Goal: Check status: Check status

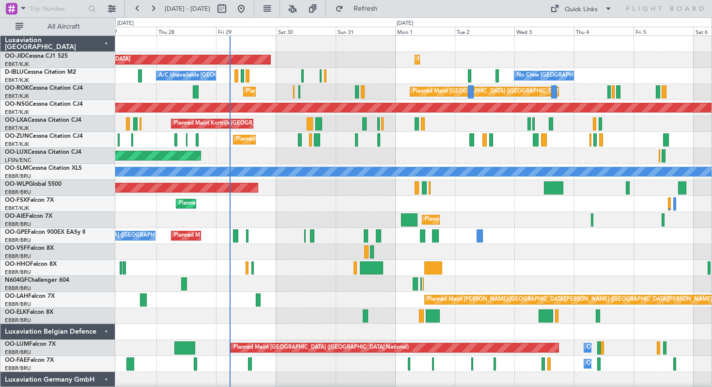
click at [385, 156] on div "Planned Maint [GEOGRAPHIC_DATA] ([GEOGRAPHIC_DATA])" at bounding box center [413, 156] width 596 height 16
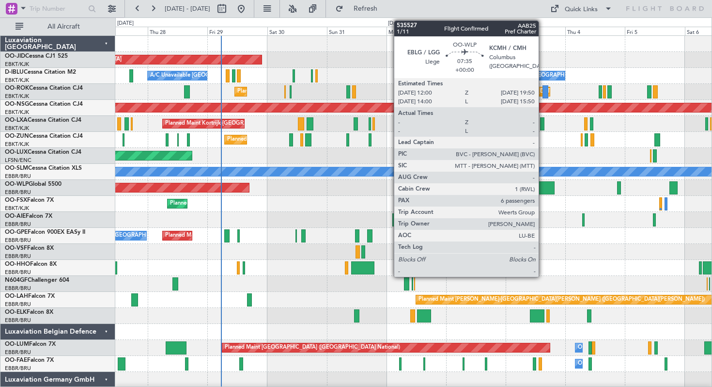
click at [543, 186] on div at bounding box center [545, 187] width 20 height 13
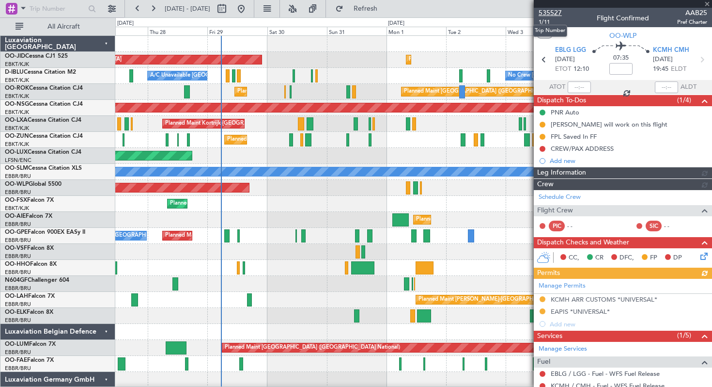
click at [546, 12] on span "535527" at bounding box center [550, 13] width 23 height 10
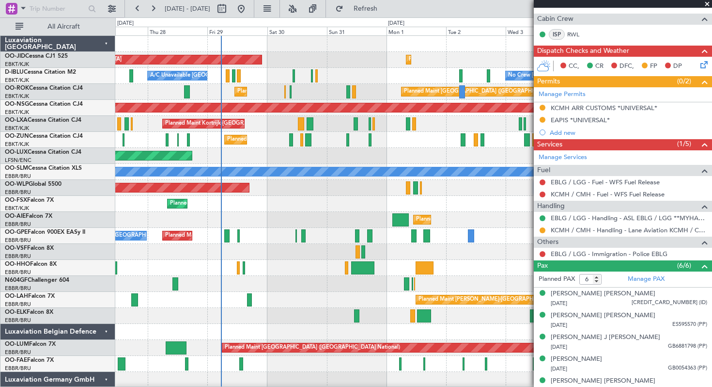
scroll to position [254, 0]
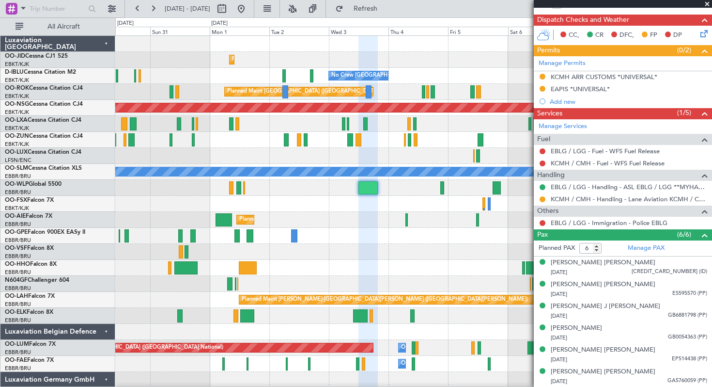
click at [306, 202] on div "Planned Maint Kortrijk-[GEOGRAPHIC_DATA] Planned Maint [GEOGRAPHIC_DATA]-[GEOGR…" at bounding box center [413, 204] width 596 height 16
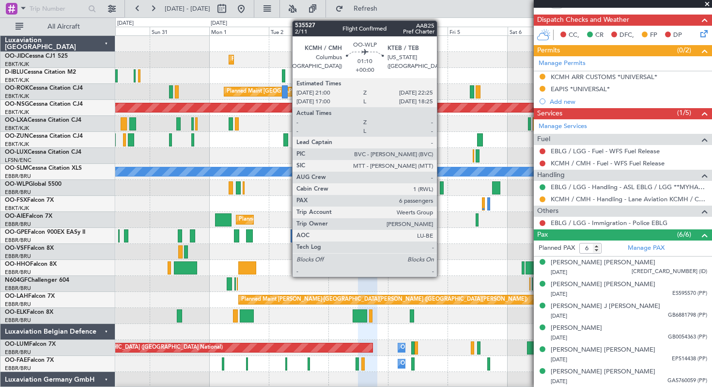
click at [441, 185] on div at bounding box center [442, 187] width 4 height 13
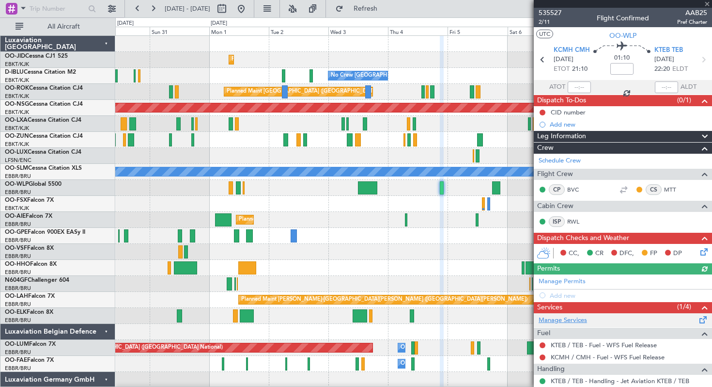
scroll to position [170, 0]
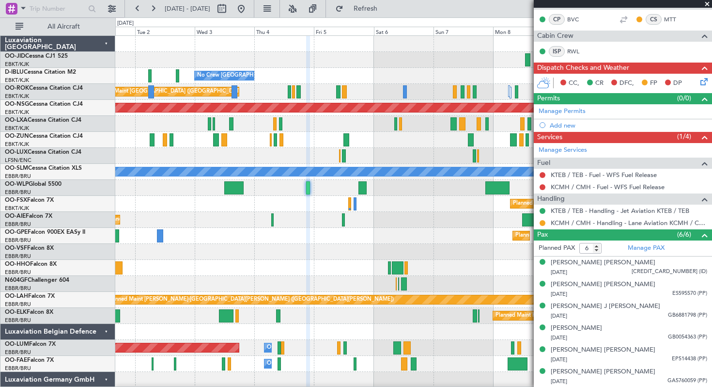
click at [375, 203] on div "Planned Maint Kortrijk-[GEOGRAPHIC_DATA]" at bounding box center [413, 204] width 596 height 16
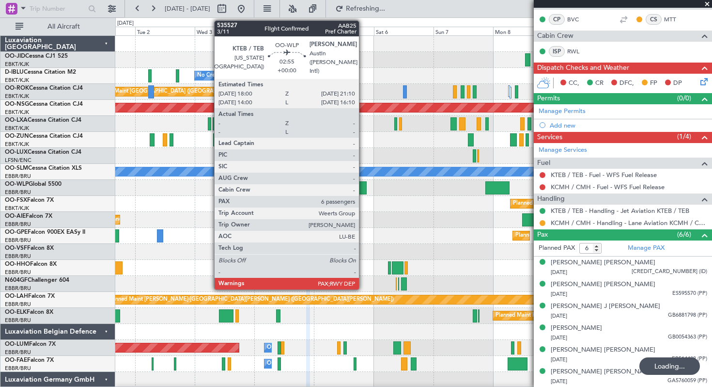
click at [363, 188] on div at bounding box center [362, 187] width 8 height 13
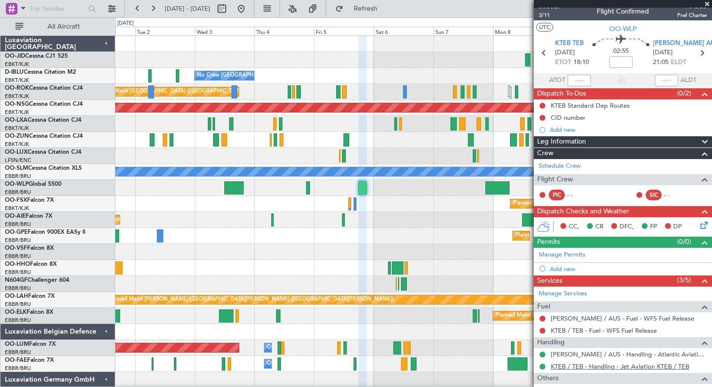
scroll to position [56, 0]
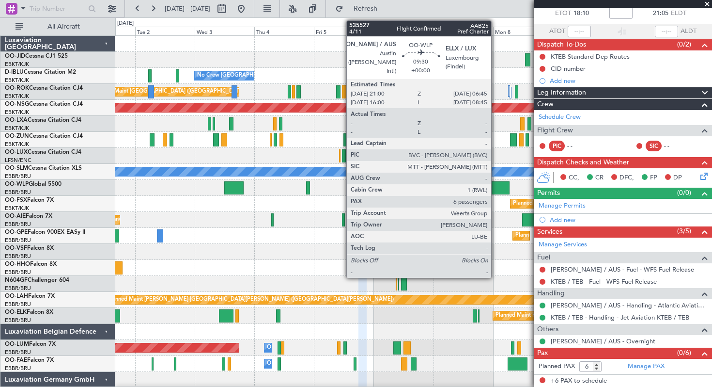
click at [496, 187] on div at bounding box center [497, 187] width 25 height 13
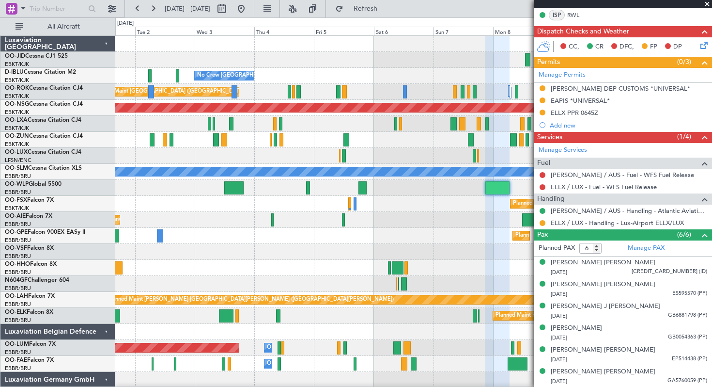
scroll to position [0, 0]
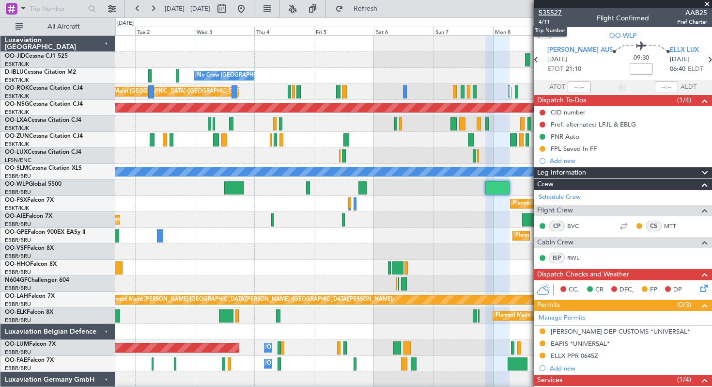
click at [547, 10] on span "535527" at bounding box center [550, 13] width 23 height 10
click at [378, 5] on span "Refresh" at bounding box center [365, 8] width 41 height 7
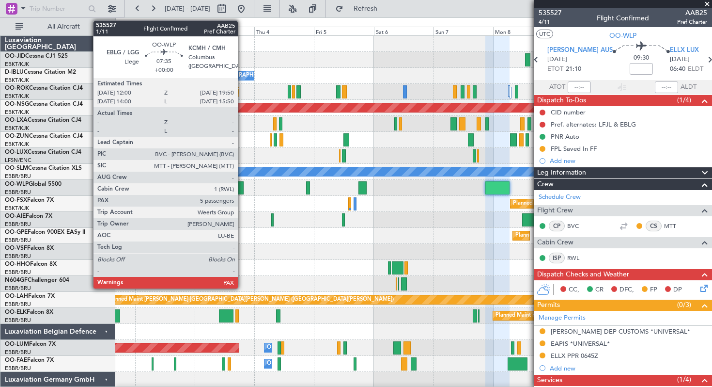
click at [242, 187] on div at bounding box center [234, 187] width 20 height 13
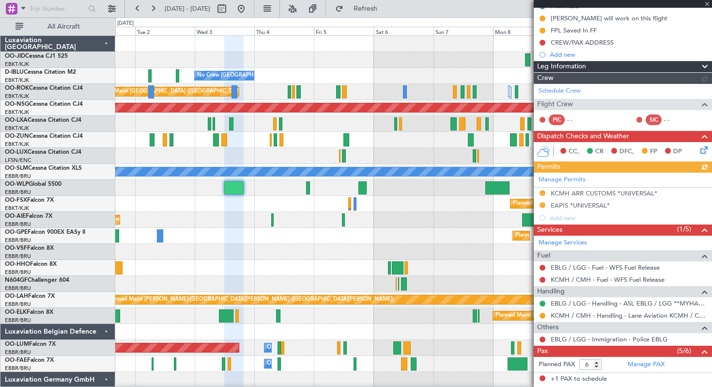
scroll to position [245, 0]
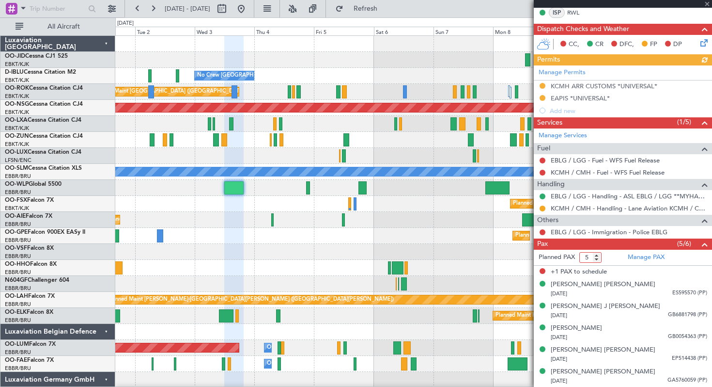
type input "5"
click at [599, 259] on input "5" at bounding box center [590, 257] width 22 height 11
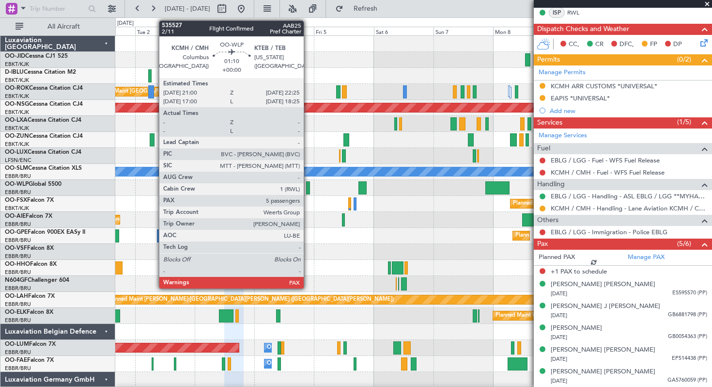
click at [308, 187] on div at bounding box center [308, 187] width 4 height 13
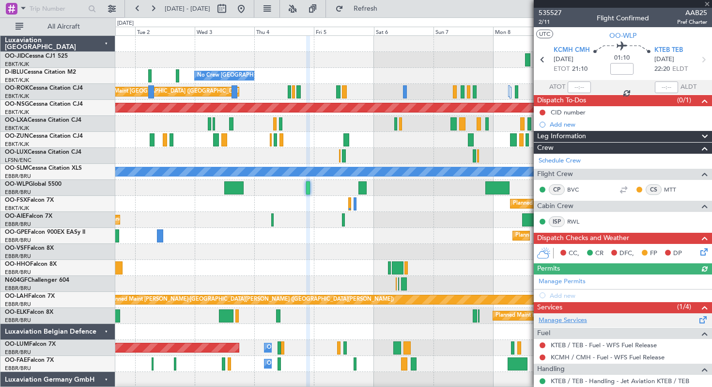
scroll to position [161, 0]
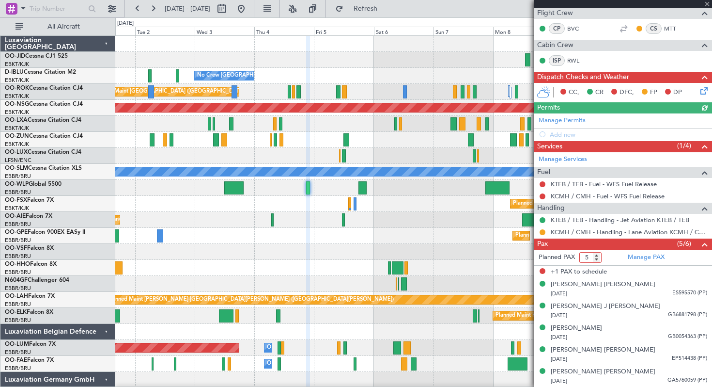
type input "5"
click at [596, 259] on input "5" at bounding box center [590, 257] width 22 height 11
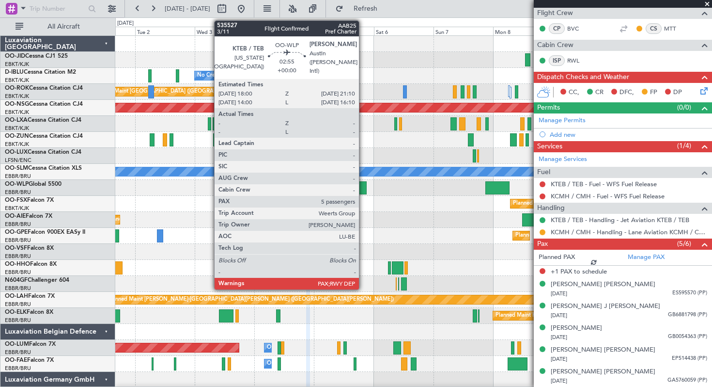
click at [363, 186] on div at bounding box center [362, 187] width 8 height 13
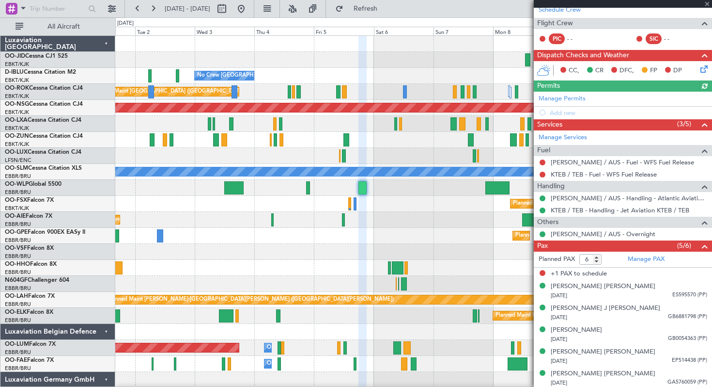
scroll to position [165, 0]
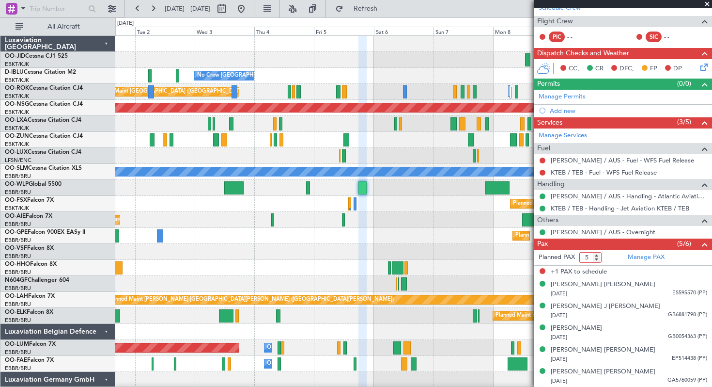
type input "5"
click at [597, 259] on input "5" at bounding box center [590, 257] width 22 height 11
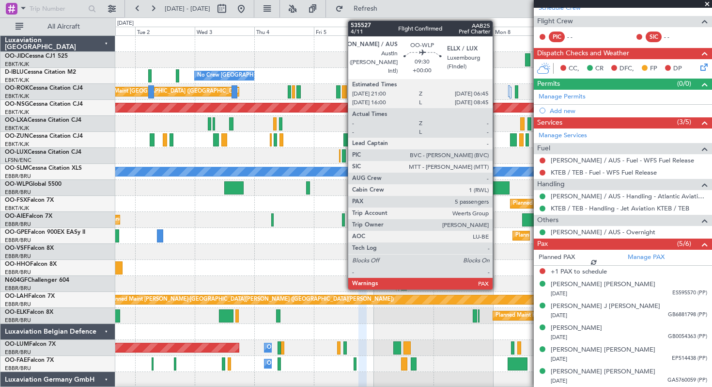
scroll to position [152, 0]
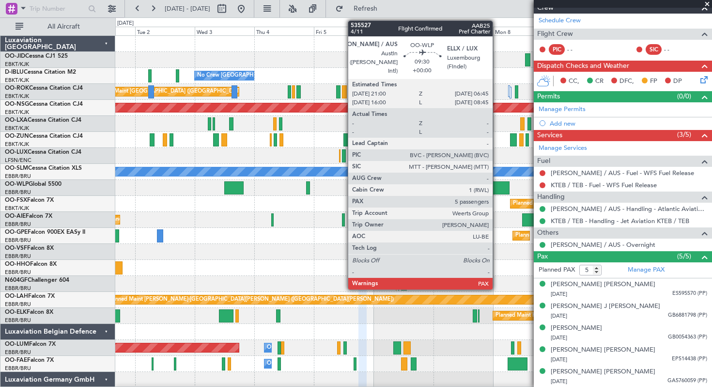
click at [497, 187] on div at bounding box center [497, 187] width 25 height 13
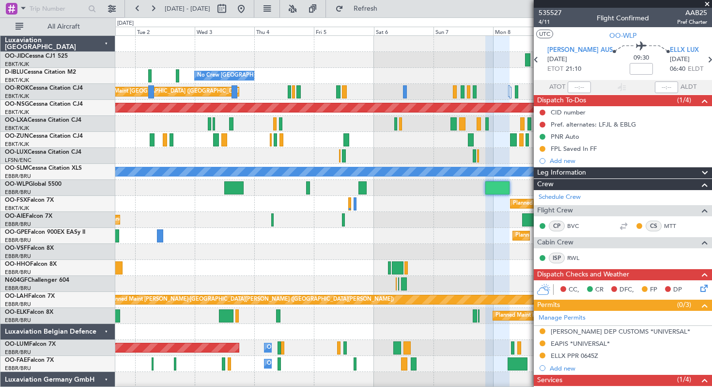
scroll to position [233, 0]
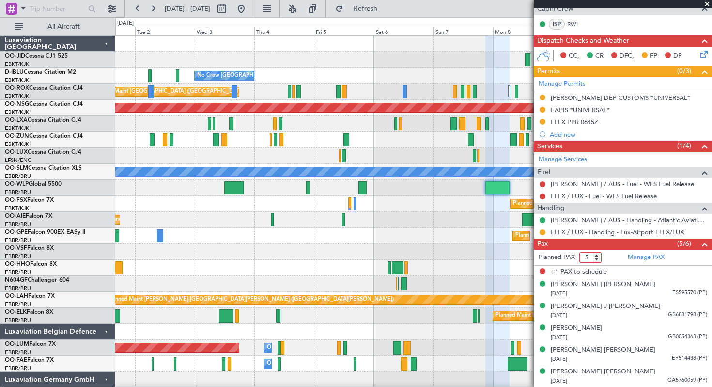
type input "5"
click at [596, 257] on input "5" at bounding box center [590, 257] width 22 height 11
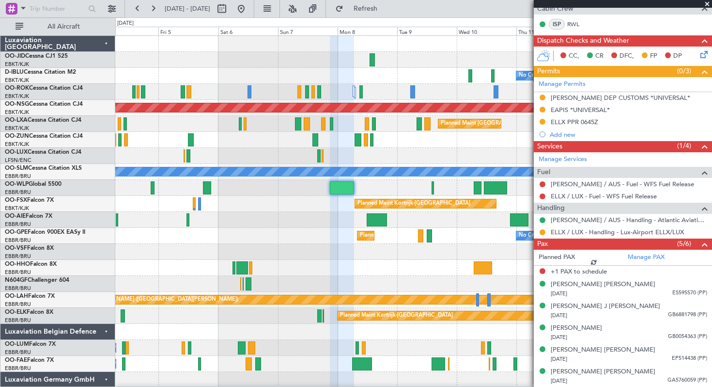
click at [335, 223] on div at bounding box center [413, 220] width 596 height 16
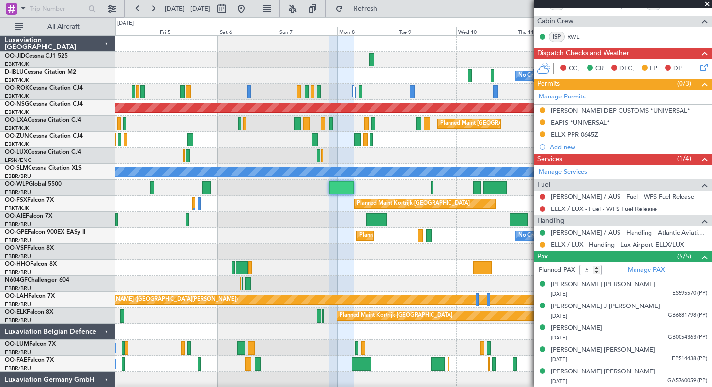
scroll to position [0, 0]
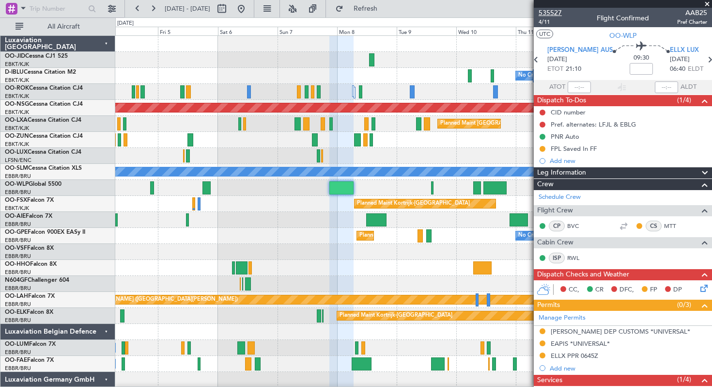
click at [553, 10] on span "535527" at bounding box center [550, 13] width 23 height 10
click at [191, 47] on div at bounding box center [413, 44] width 596 height 16
click at [151, 9] on button at bounding box center [153, 9] width 16 height 16
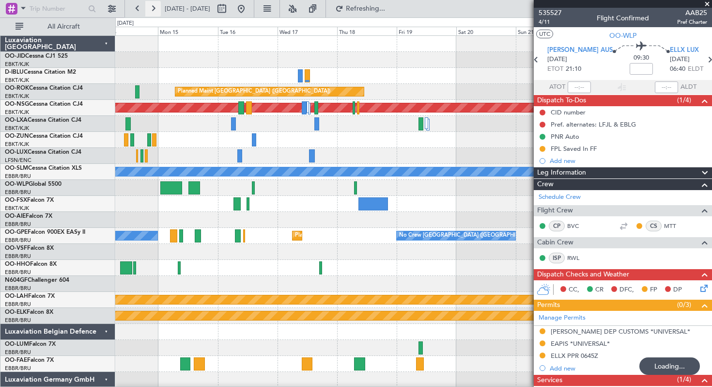
click at [151, 9] on button at bounding box center [153, 9] width 16 height 16
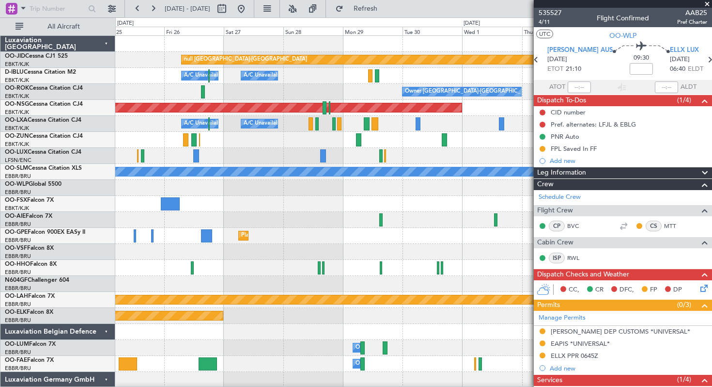
click at [708, 2] on span at bounding box center [707, 4] width 10 height 9
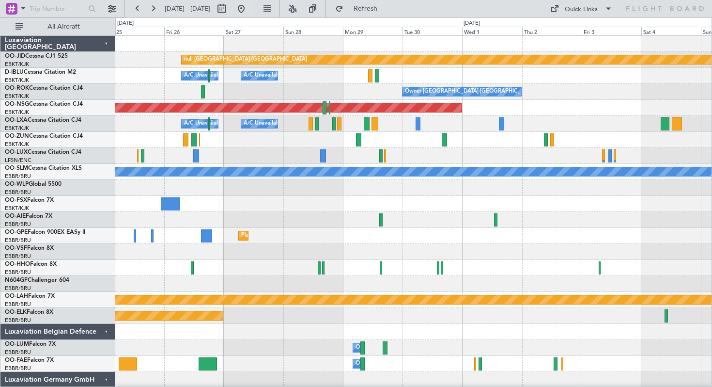
type input "0"
click at [249, 7] on button at bounding box center [241, 9] width 16 height 16
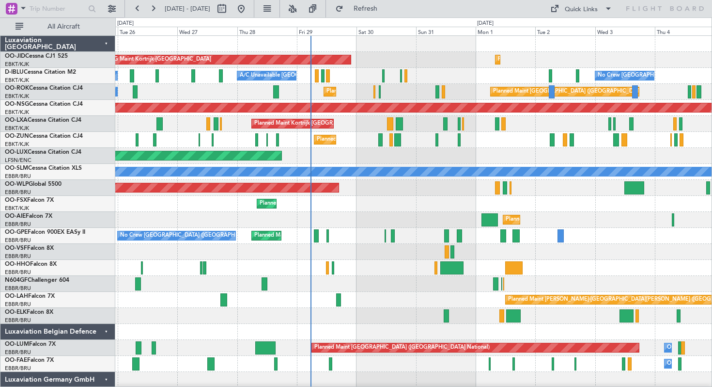
click at [433, 72] on div "No Crew [GEOGRAPHIC_DATA] ([GEOGRAPHIC_DATA] National) No Crew Kortrijk-[GEOGRA…" at bounding box center [413, 76] width 596 height 16
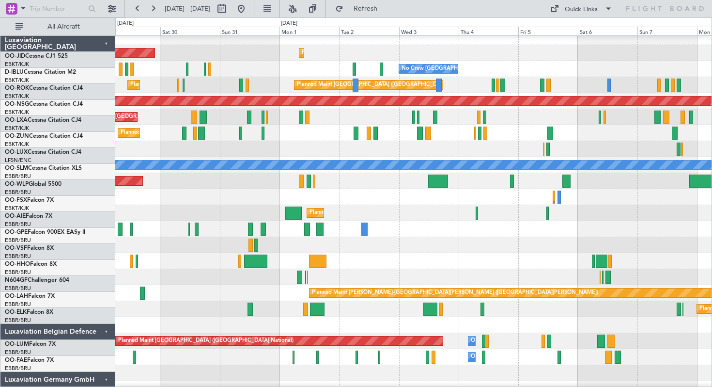
scroll to position [6, 0]
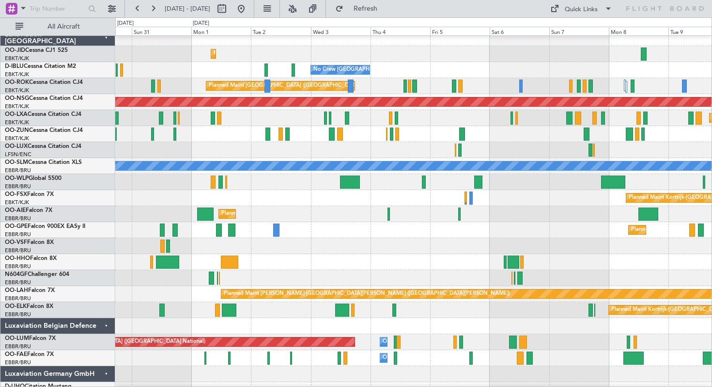
click at [215, 63] on div "No Crew [GEOGRAPHIC_DATA] ([GEOGRAPHIC_DATA] National) No Crew [GEOGRAPHIC_DATA…" at bounding box center [413, 70] width 596 height 16
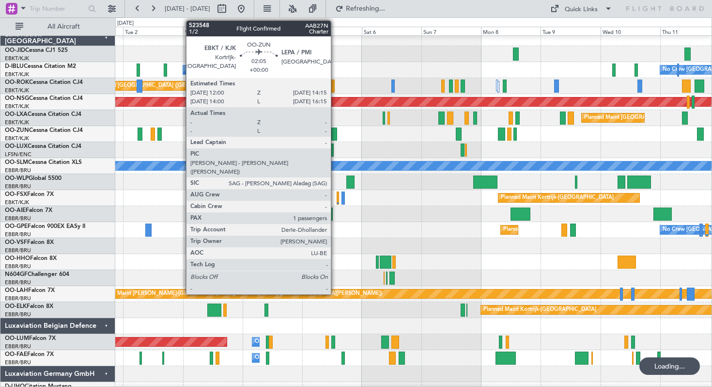
click at [335, 130] on div at bounding box center [334, 133] width 6 height 13
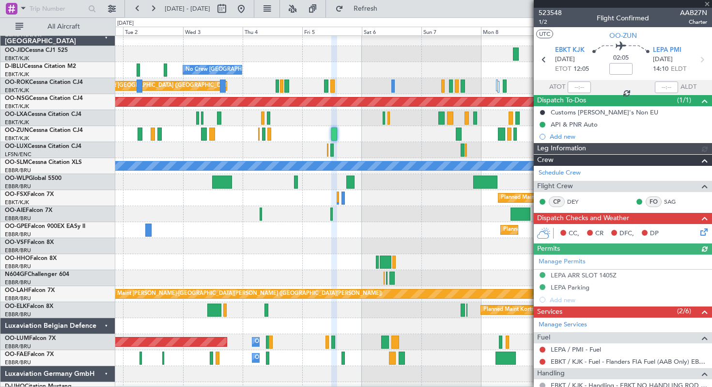
scroll to position [125, 0]
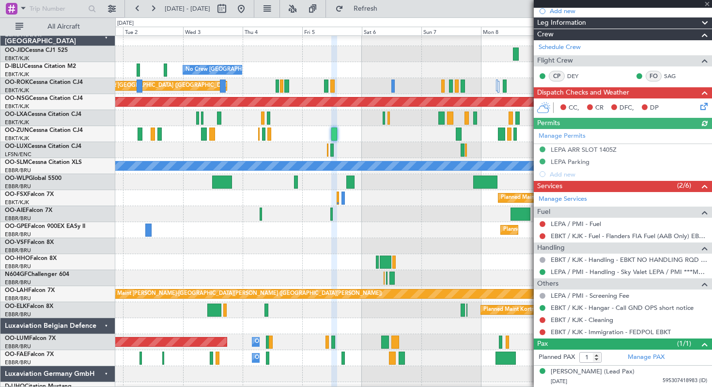
click at [706, 4] on div at bounding box center [623, 4] width 178 height 8
click at [707, 2] on span at bounding box center [707, 4] width 10 height 9
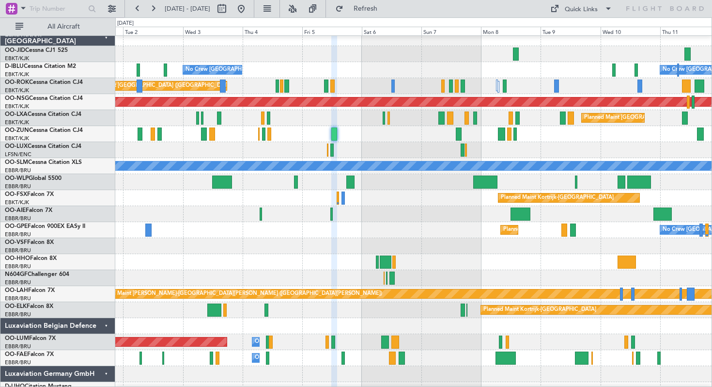
type input "0"
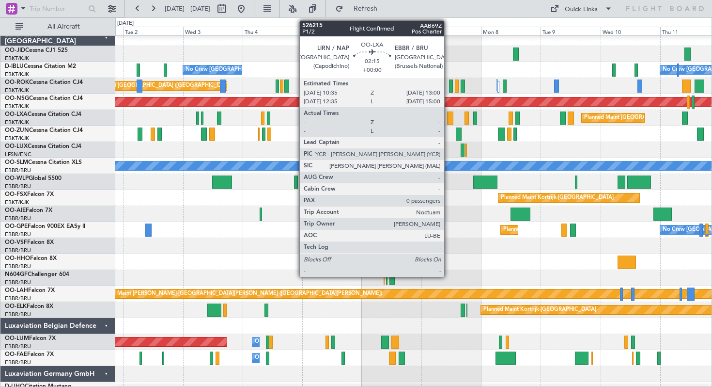
click at [449, 113] on div at bounding box center [450, 117] width 6 height 13
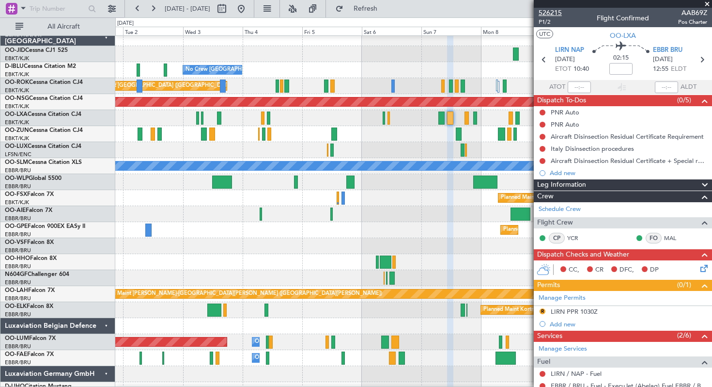
click at [555, 10] on span "526215" at bounding box center [550, 13] width 23 height 10
click at [707, 1] on span at bounding box center [707, 4] width 10 height 9
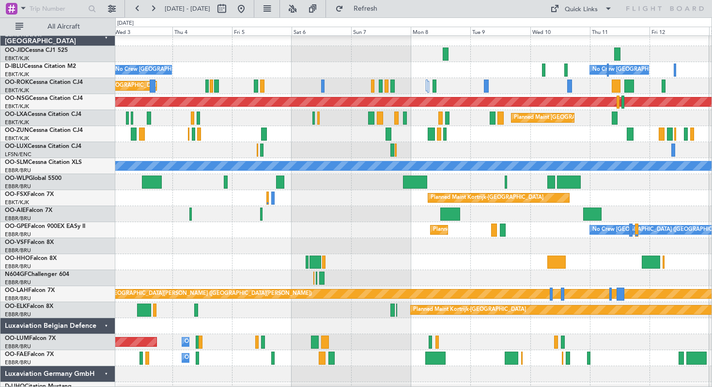
click at [407, 128] on div at bounding box center [413, 134] width 596 height 16
